Goal: Information Seeking & Learning: Check status

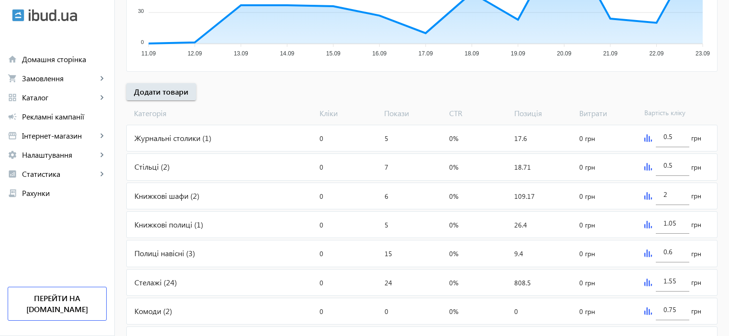
scroll to position [287, 0]
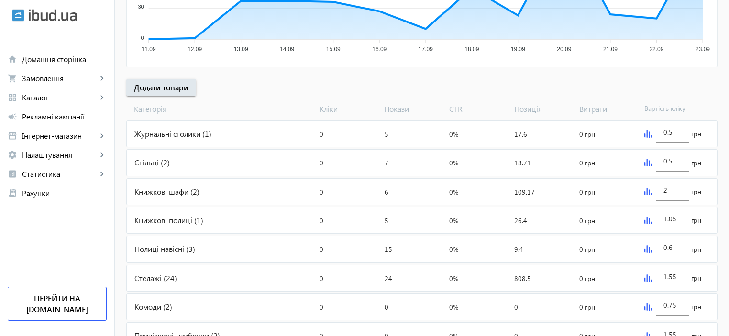
click at [522, 110] on span "Позиція" at bounding box center [542, 109] width 65 height 11
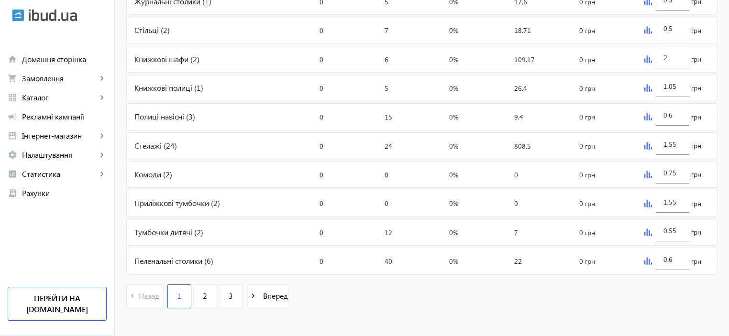
scroll to position [424, 0]
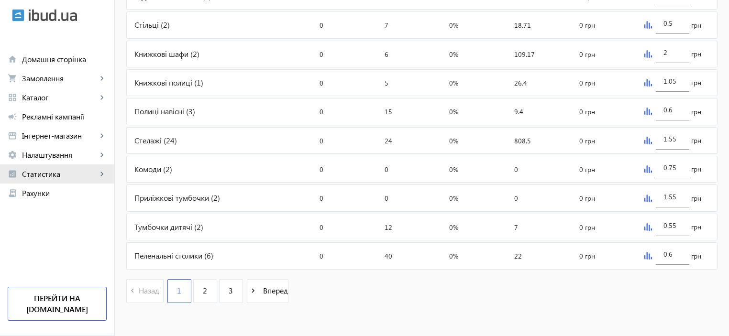
click at [29, 180] on link "analytics Статистика keyboard_arrow_right" at bounding box center [57, 173] width 114 height 19
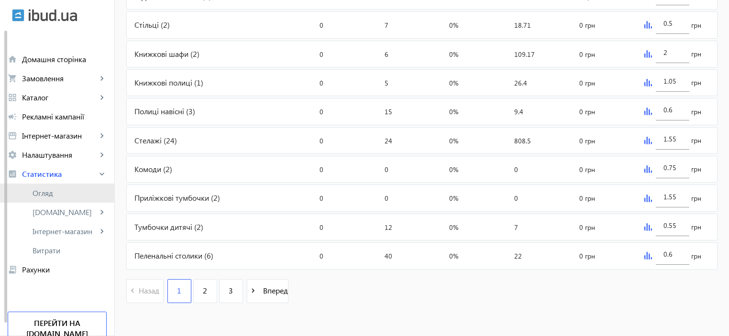
click at [40, 193] on span "Огляд" at bounding box center [70, 193] width 74 height 10
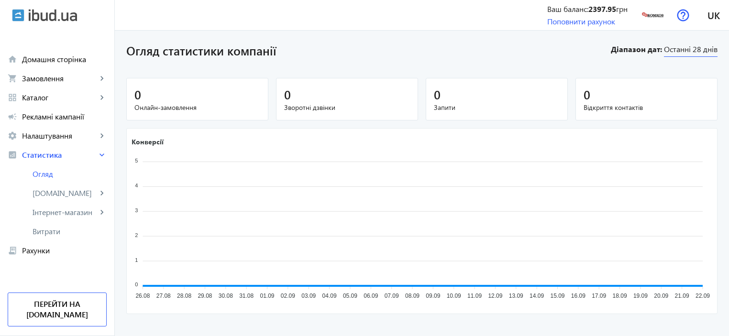
click at [706, 52] on span "Останні 28 днів" at bounding box center [691, 50] width 54 height 13
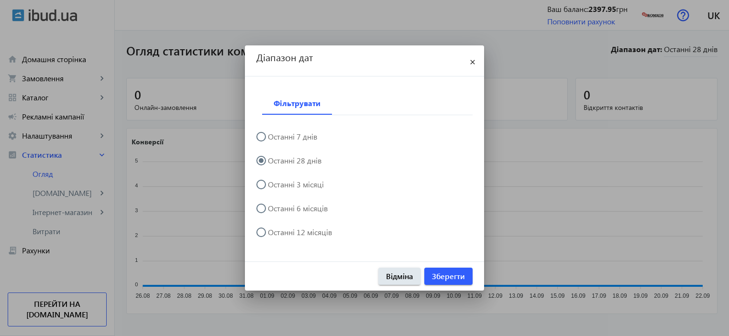
click at [277, 136] on label "Останні 7 днів" at bounding box center [291, 137] width 51 height 8
click at [275, 136] on input "Останні 7 днів" at bounding box center [265, 141] width 19 height 19
radio input "true"
click at [455, 276] on span "Зберегти" at bounding box center [448, 276] width 33 height 11
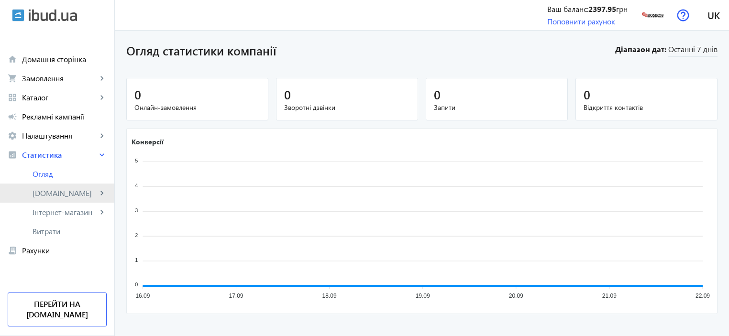
click at [54, 197] on span "[DOMAIN_NAME]" at bounding box center [65, 193] width 65 height 10
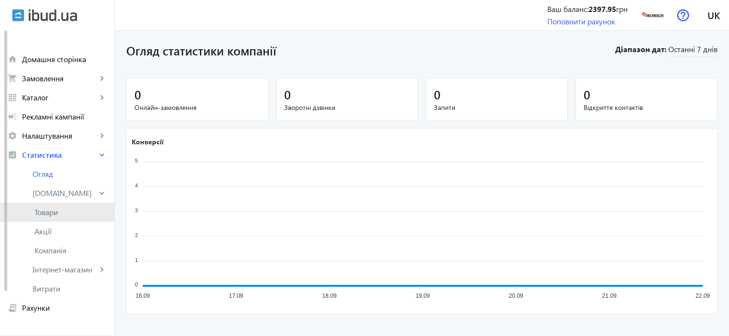
click at [46, 216] on span "Товари" at bounding box center [70, 212] width 72 height 10
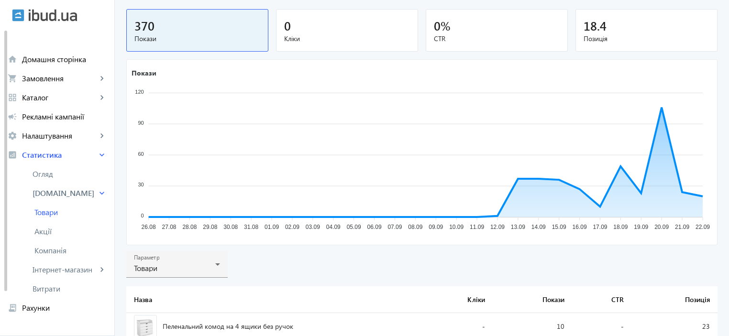
scroll to position [64, 0]
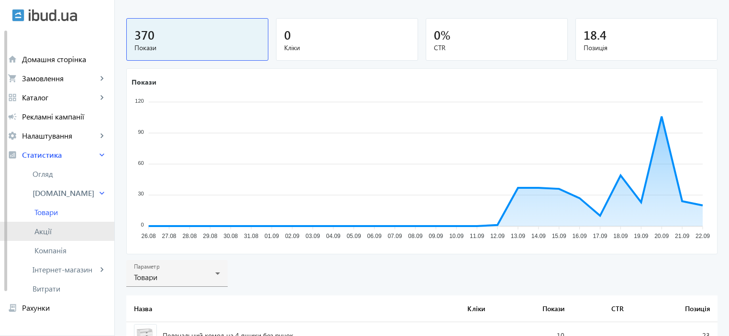
click at [59, 233] on span "Акції" at bounding box center [70, 232] width 72 height 10
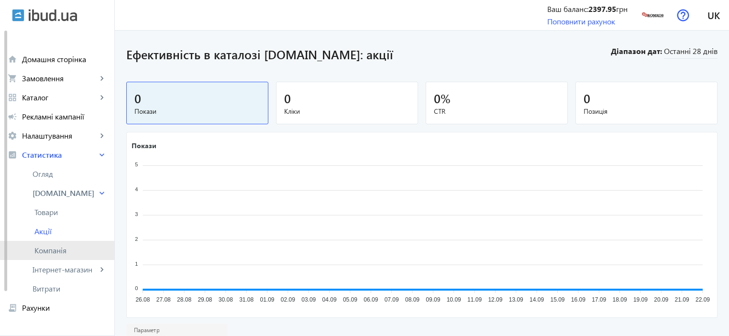
click at [53, 251] on span "Компанія" at bounding box center [70, 251] width 72 height 10
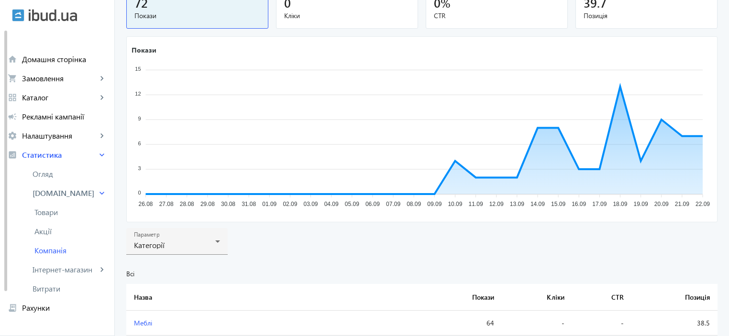
scroll to position [176, 0]
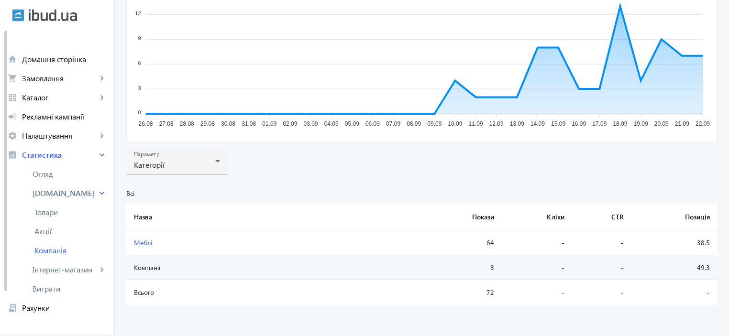
click at [135, 242] on span "Меблі" at bounding box center [143, 242] width 18 height 9
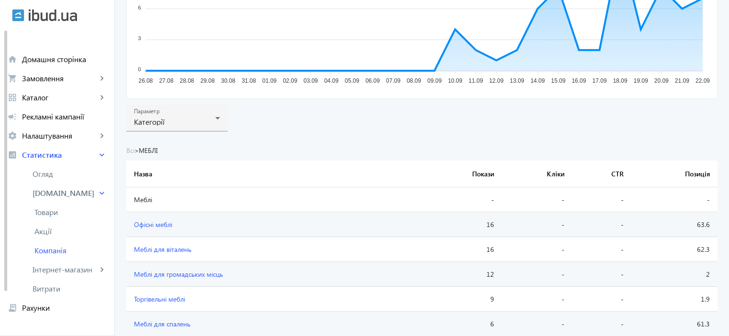
scroll to position [300, 0]
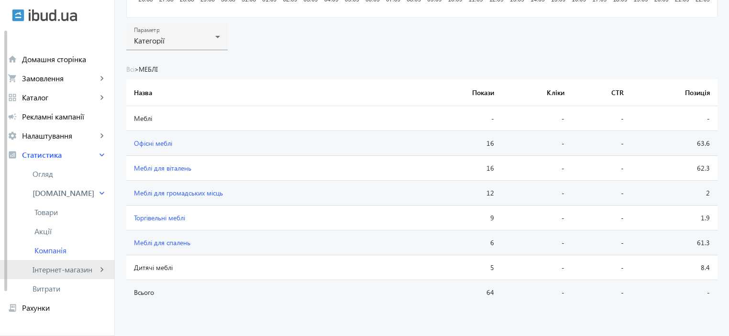
click at [69, 276] on link "Інтернет-магазин keyboard_arrow_right" at bounding box center [57, 269] width 114 height 19
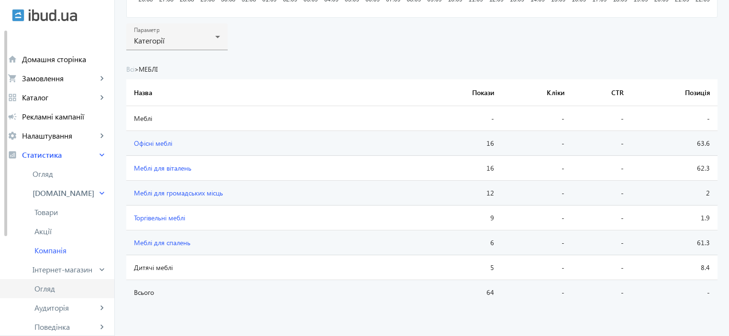
click at [52, 290] on span "Огляд" at bounding box center [70, 289] width 72 height 10
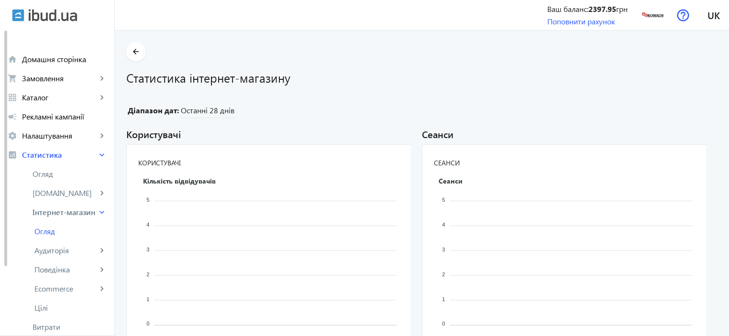
scroll to position [90, 0]
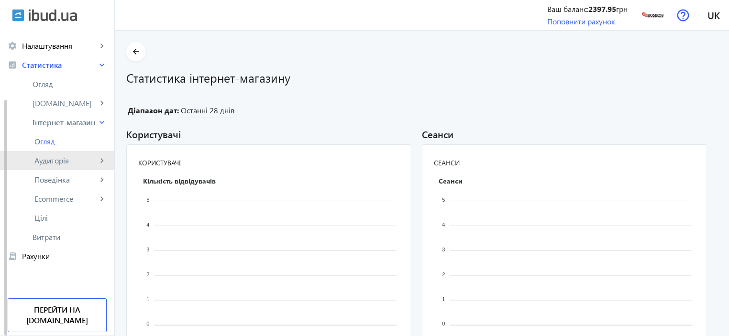
click at [39, 158] on span "Аудиторія" at bounding box center [65, 161] width 63 height 10
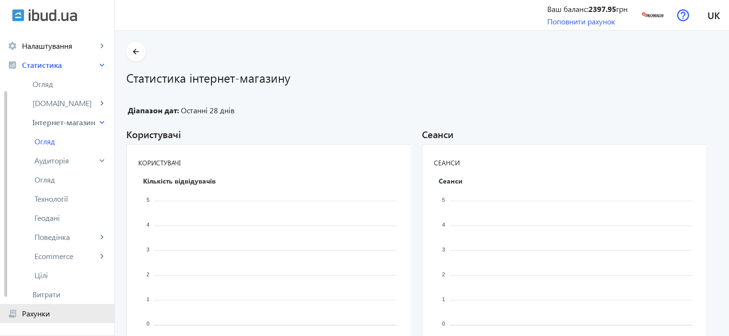
click at [44, 312] on span "Рахунки" at bounding box center [64, 314] width 85 height 10
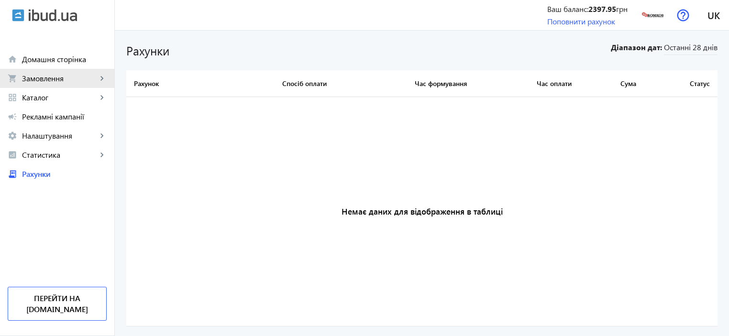
click at [31, 80] on span "Замовлення" at bounding box center [59, 79] width 75 height 10
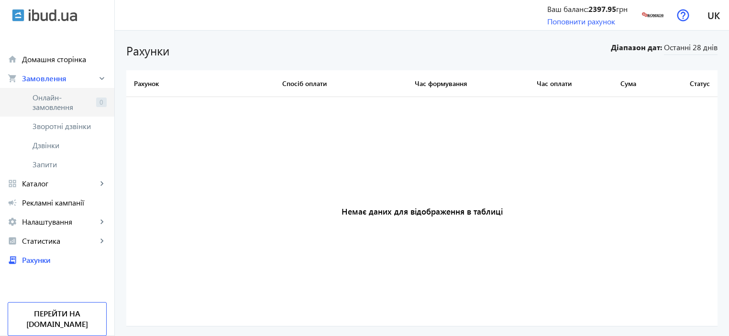
click at [30, 101] on link "Онлайн-замовлення 0" at bounding box center [57, 102] width 114 height 29
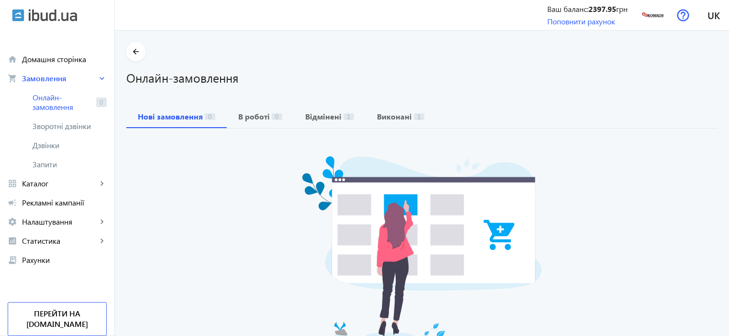
click at [195, 216] on div "Нажаль, на даний момент нових онлайн замовлень немає" at bounding box center [421, 263] width 591 height 268
